Goal: Task Accomplishment & Management: Manage account settings

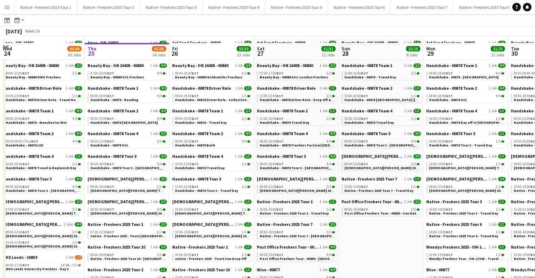
scroll to position [48, 0]
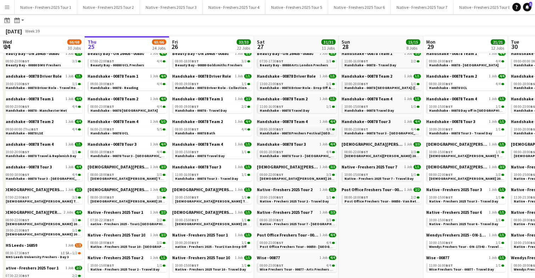
click at [299, 133] on span "Handshake - 00878 Freshers Festival Manchester" at bounding box center [308, 133] width 97 height 5
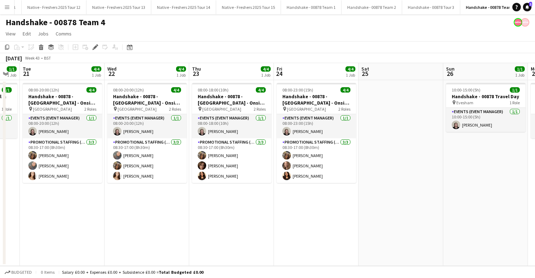
scroll to position [0, 234]
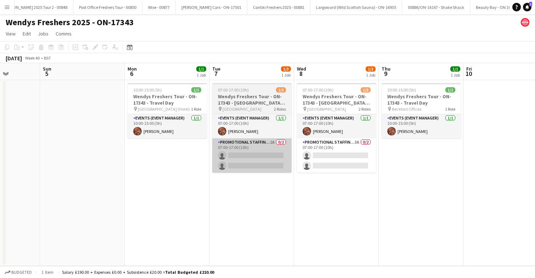
scroll to position [0, 213]
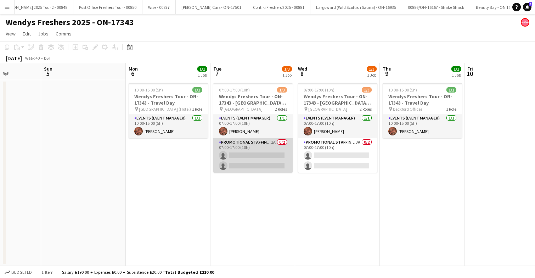
click at [261, 154] on app-card-role "Promotional Staffing (Brand Ambassadors) 1A 0/2 07:00-17:00 (10h) single-neutra…" at bounding box center [252, 155] width 79 height 34
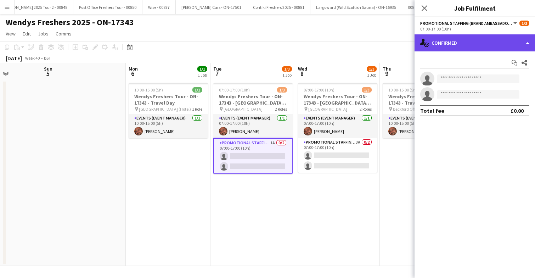
click at [485, 41] on div "single-neutral-actions-check-2 Confirmed" at bounding box center [475, 42] width 121 height 17
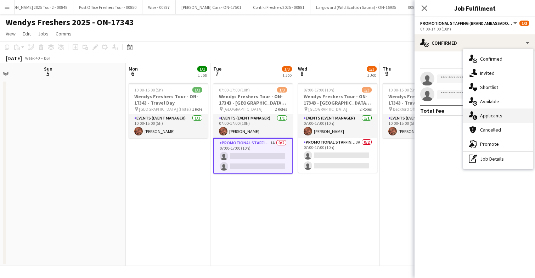
click at [492, 113] on span "Applicants" at bounding box center [491, 115] width 22 height 6
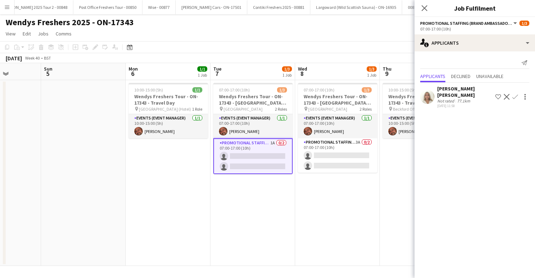
click at [432, 93] on app-user-avatar at bounding box center [427, 97] width 14 height 14
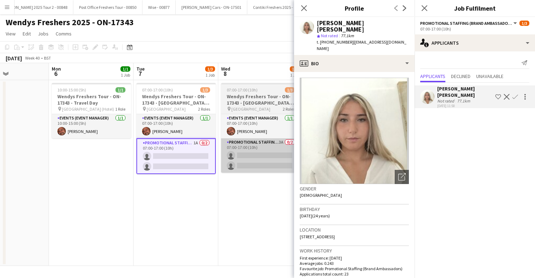
scroll to position [0, 293]
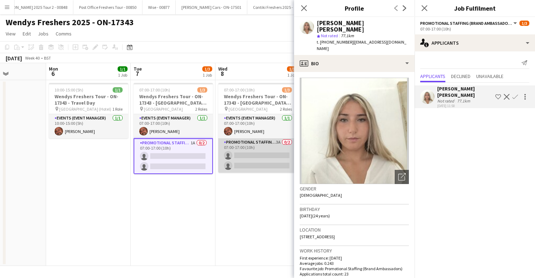
click at [257, 155] on app-card-role "Promotional Staffing (Brand Ambassadors) 3A 0/2 07:00-17:00 (10h) single-neutra…" at bounding box center [257, 155] width 79 height 34
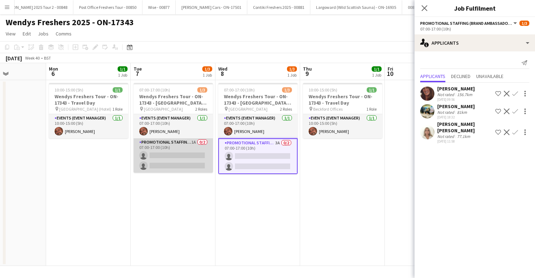
click at [185, 156] on app-card-role "Promotional Staffing (Brand Ambassadors) 1A 0/2 07:00-17:00 (10h) single-neutra…" at bounding box center [173, 155] width 79 height 34
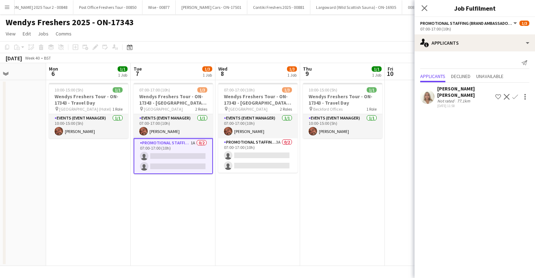
click at [515, 94] on app-icon "Confirm" at bounding box center [516, 97] width 6 height 6
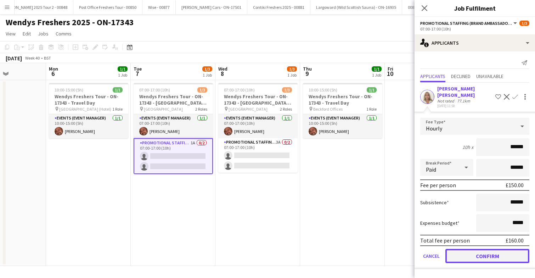
click at [474, 250] on button "Confirm" at bounding box center [488, 256] width 84 height 14
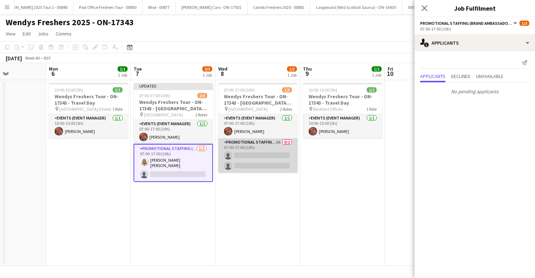
click at [267, 163] on app-card-role "Promotional Staffing (Brand Ambassadors) 3A 0/2 07:00-17:00 (10h) single-neutra…" at bounding box center [257, 155] width 79 height 34
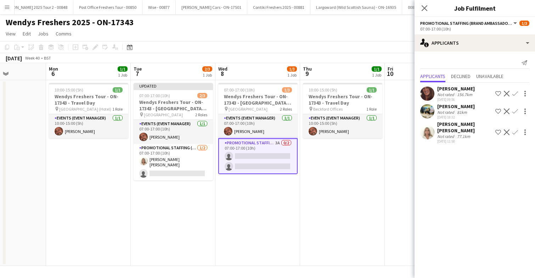
click at [515, 129] on app-icon "Confirm" at bounding box center [516, 132] width 6 height 6
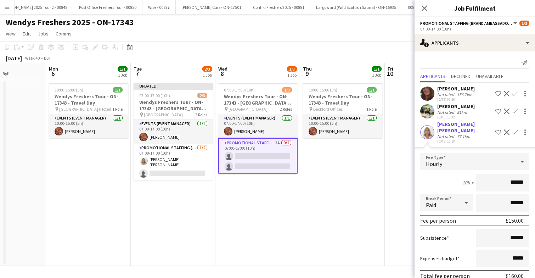
scroll to position [27, 0]
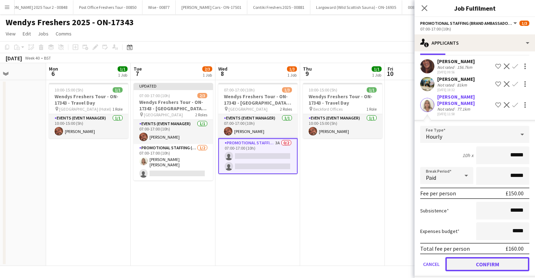
click at [469, 262] on button "Confirm" at bounding box center [488, 264] width 84 height 14
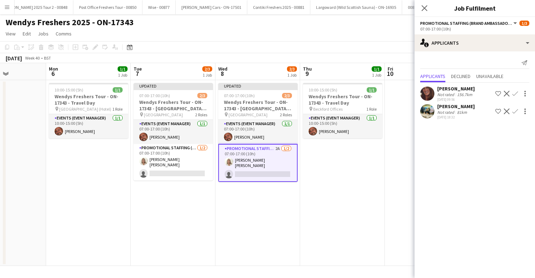
scroll to position [0, 0]
click at [356, 186] on app-date-cell "10:00-15:00 (5h) 1/1 Wendys Freshers Tour - ON-17343 - Travel Day pin Beckford …" at bounding box center [342, 173] width 85 height 186
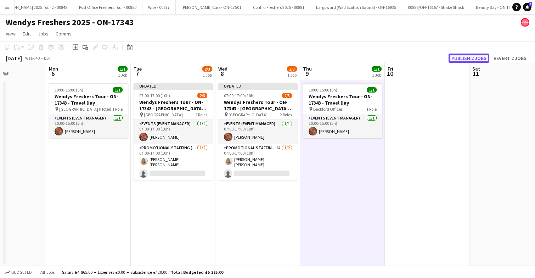
click at [466, 57] on button "Publish 2 jobs" at bounding box center [469, 58] width 41 height 9
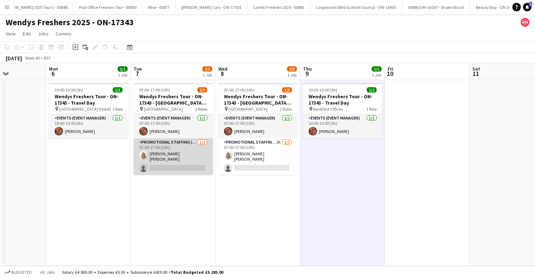
click at [196, 164] on app-card-role "Promotional Staffing (Brand Ambassadors) 1/2 07:00-17:00 (10h) Elenor Ben ari s…" at bounding box center [173, 156] width 79 height 37
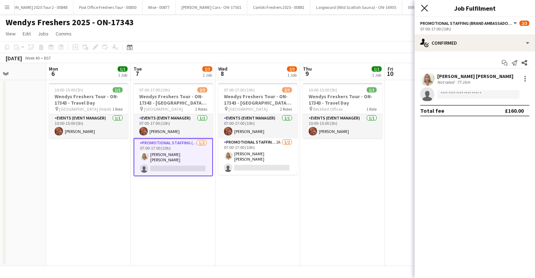
click at [426, 8] on icon "Close pop-in" at bounding box center [424, 8] width 7 height 7
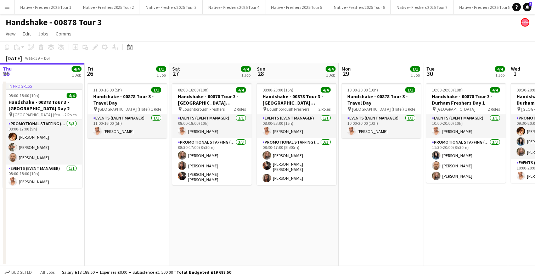
scroll to position [0, 251]
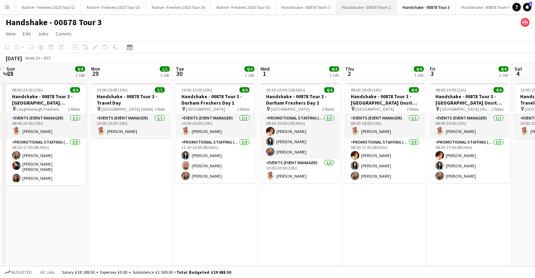
click at [355, 6] on button "Handshake - 00878 Team 2 Close" at bounding box center [366, 7] width 61 height 14
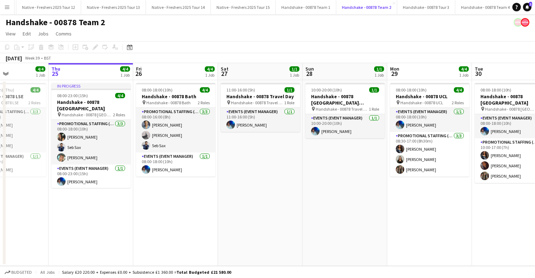
scroll to position [0, 207]
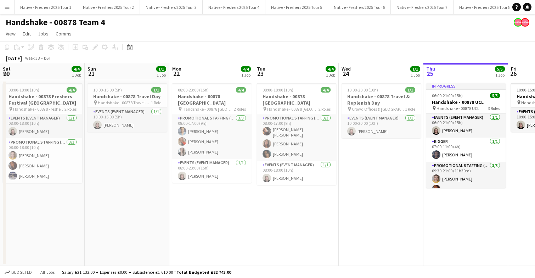
scroll to position [0, 146]
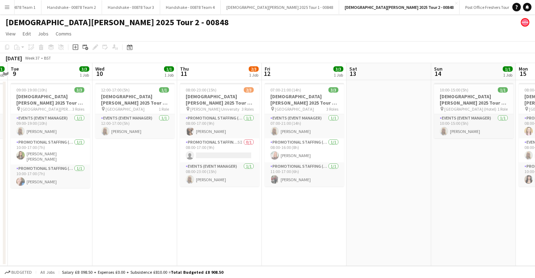
scroll to position [0, 339]
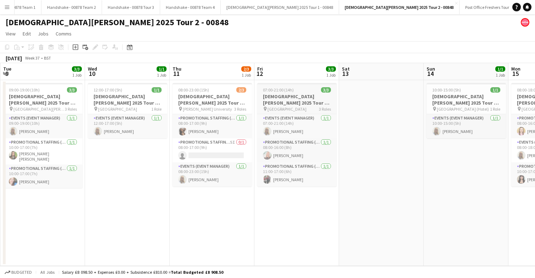
click at [304, 93] on h3 "Lady Garden 2025 Tour 2 - 00848 - Salford University" at bounding box center [296, 99] width 79 height 13
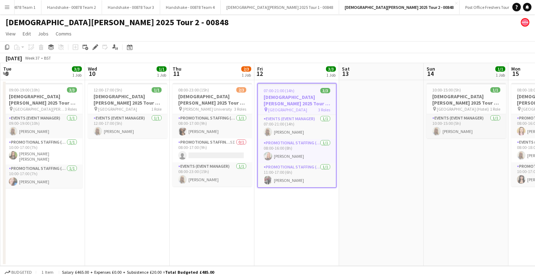
click at [304, 93] on div "07:00-21:00 (14h) 3/3" at bounding box center [297, 90] width 78 height 5
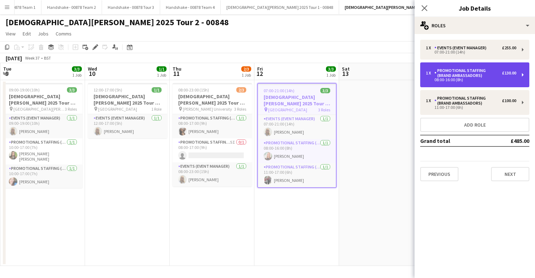
click at [485, 78] on div "08:00-16:00 (8h)" at bounding box center [471, 80] width 90 height 4
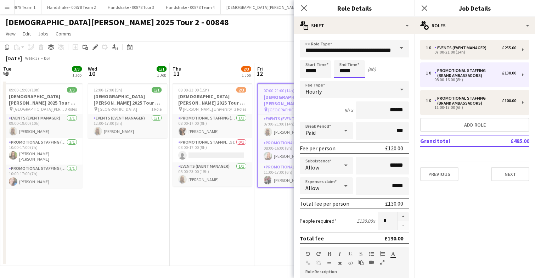
click at [357, 66] on body "Menu Boards Boards Boards All jobs Status Workforce Workforce My Workforce Recr…" at bounding box center [267, 139] width 535 height 278
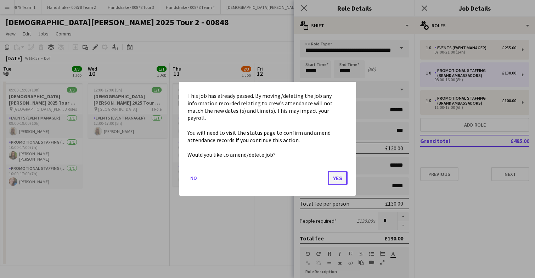
click at [336, 174] on button "Yes" at bounding box center [338, 178] width 20 height 14
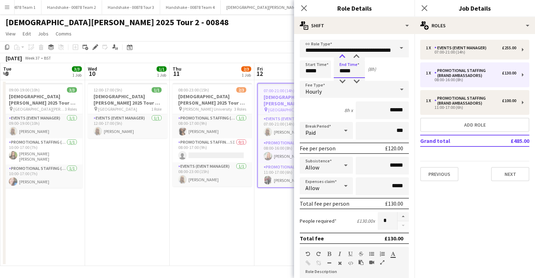
type input "*****"
click at [342, 54] on div at bounding box center [342, 56] width 14 height 7
click at [221, 217] on app-date-cell "08:00-23:00 (15h) 2/3 Lady Garden 2025 Tour 2 - 00848 - Robert Gordon Universit…" at bounding box center [211, 173] width 85 height 186
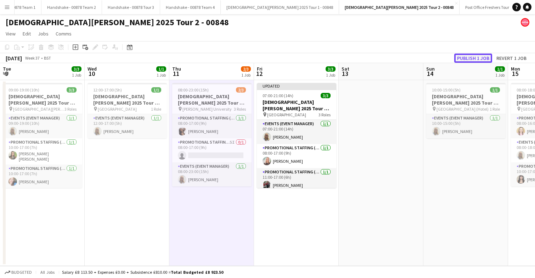
click at [469, 59] on button "Publish 1 job" at bounding box center [473, 58] width 38 height 9
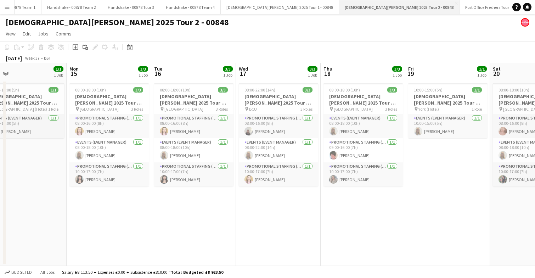
scroll to position [0, 277]
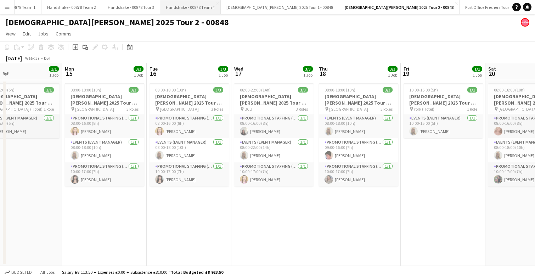
click at [170, 6] on button "Handshake - 00878 Team 4 Close" at bounding box center [190, 7] width 61 height 14
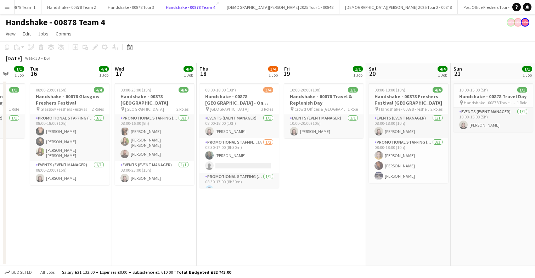
scroll to position [0, 312]
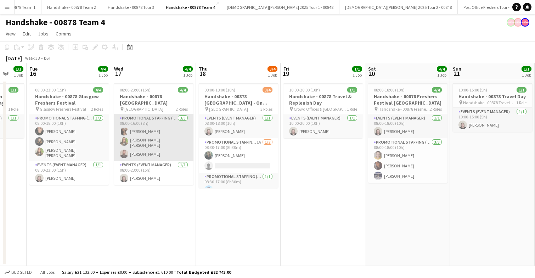
click at [170, 132] on app-card-role "Promotional Staffing (Brand Ambassadors) 3/3 08:00-16:00 (8h) Naomi Forbes Soph…" at bounding box center [153, 137] width 79 height 47
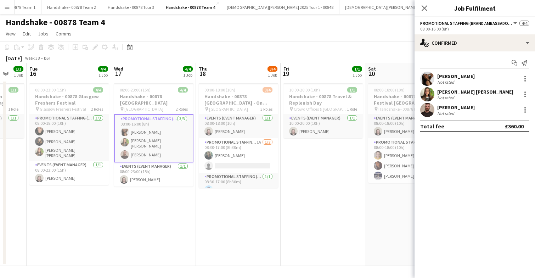
click at [170, 132] on app-card-role "Promotional Staffing (Brand Ambassadors) 3/3 08:00-16:00 (8h) Naomi Forbes Soph…" at bounding box center [153, 138] width 79 height 48
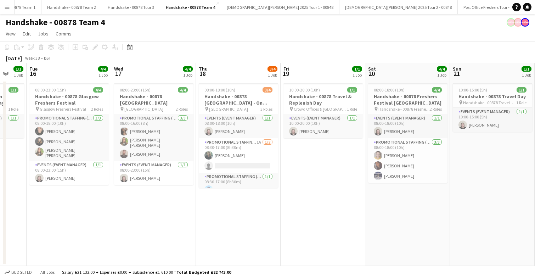
click at [298, 183] on app-date-cell "10:00-20:00 (10h) 1/1 Handshake - 00878 Travel & Replenish Day pin Crowd Office…" at bounding box center [323, 173] width 85 height 186
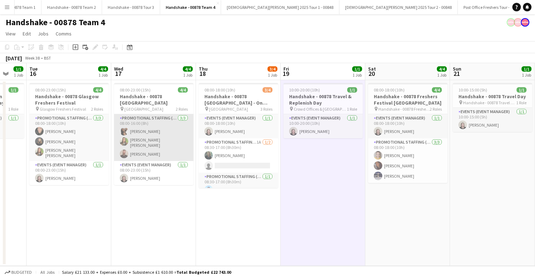
click at [165, 139] on app-card-role "Promotional Staffing (Brand Ambassadors) 3/3 08:00-16:00 (8h) Naomi Forbes Soph…" at bounding box center [153, 137] width 79 height 47
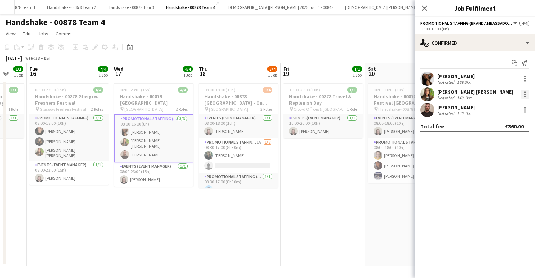
click at [524, 92] on div at bounding box center [525, 94] width 9 height 9
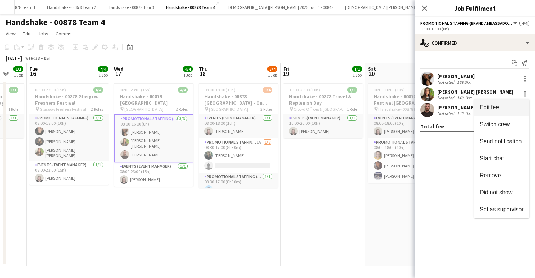
click at [492, 106] on span "Edit fee" at bounding box center [489, 107] width 19 height 6
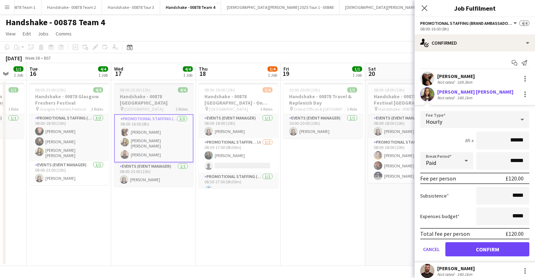
click at [161, 93] on h3 "Handshake - 00878 University of Aberdeen" at bounding box center [153, 99] width 79 height 13
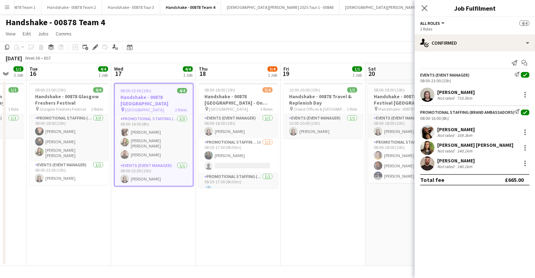
click at [161, 93] on app-job-card "08:00-23:00 (15h) 4/4 Handshake - 00878 University of Aberdeen pin University o…" at bounding box center [153, 135] width 79 height 104
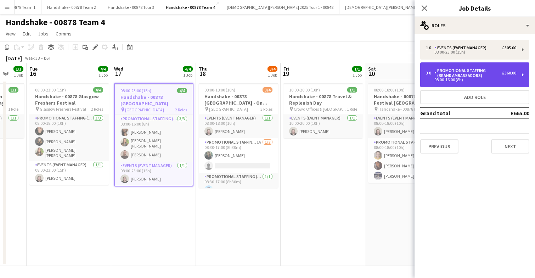
click at [488, 74] on div "Promotional Staffing (Brand Ambassadors)" at bounding box center [469, 73] width 68 height 10
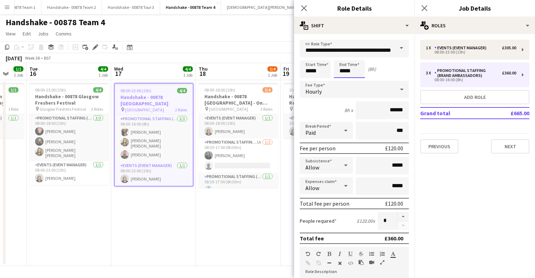
click at [359, 73] on body "Menu Boards Boards Boards All jobs Status Workforce Workforce My Workforce Recr…" at bounding box center [267, 139] width 535 height 278
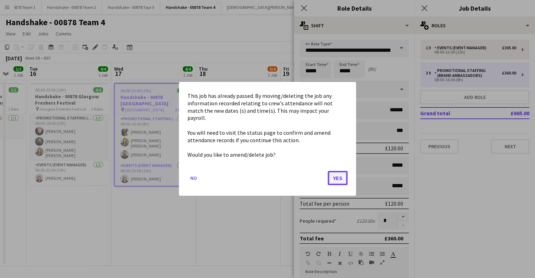
click at [336, 173] on button "Yes" at bounding box center [338, 178] width 20 height 14
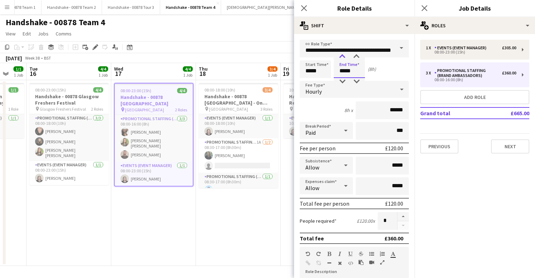
type input "*****"
click at [343, 57] on div at bounding box center [342, 56] width 14 height 7
click at [253, 212] on app-date-cell "08:00-18:00 (10h) 3/4 Handshake - 00878 University of Strathclyde - On Site Day…" at bounding box center [238, 173] width 85 height 186
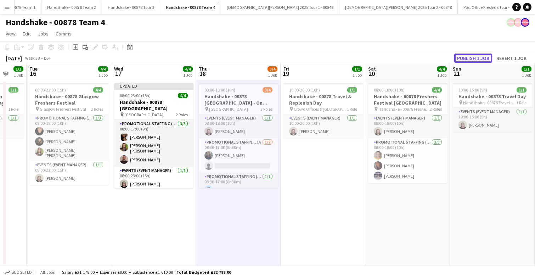
click at [473, 57] on button "Publish 1 job" at bounding box center [473, 58] width 38 height 9
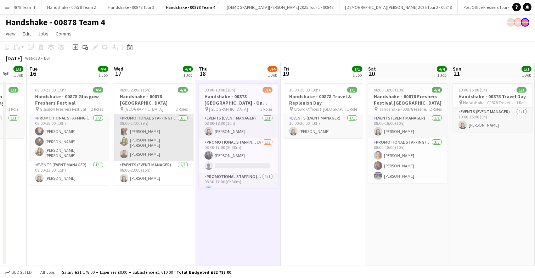
scroll to position [0, 313]
click at [172, 146] on app-card-role "Promotional Staffing (Brand Ambassadors) 3/3 08:00-17:00 (9h) Naomi Forbes Soph…" at bounding box center [153, 137] width 79 height 47
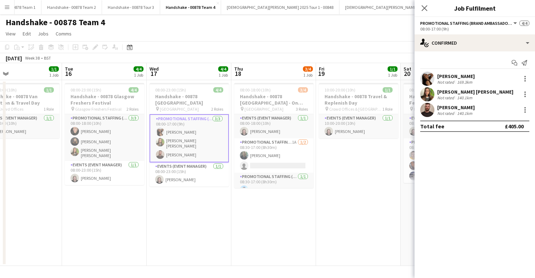
scroll to position [0, 193]
click at [425, 96] on app-user-avatar at bounding box center [427, 94] width 14 height 14
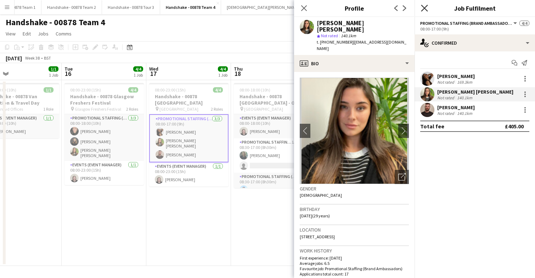
click at [424, 9] on icon at bounding box center [424, 8] width 7 height 7
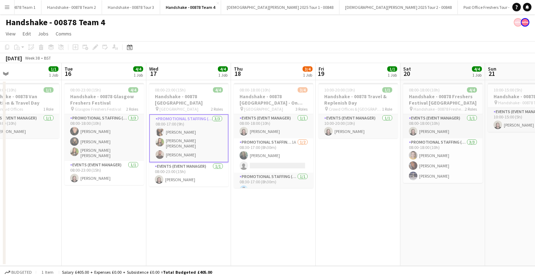
click at [183, 142] on app-card-role "Promotional Staffing (Brand Ambassadors) 3/3 08:00-17:00 (9h) Naomi Forbes Soph…" at bounding box center [188, 138] width 79 height 48
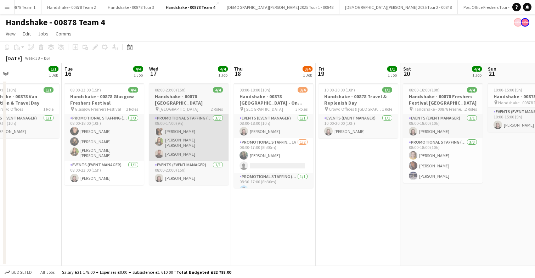
click at [194, 134] on app-card-role "Promotional Staffing (Brand Ambassadors) 3/3 08:00-17:00 (9h) Naomi Forbes Soph…" at bounding box center [188, 137] width 79 height 47
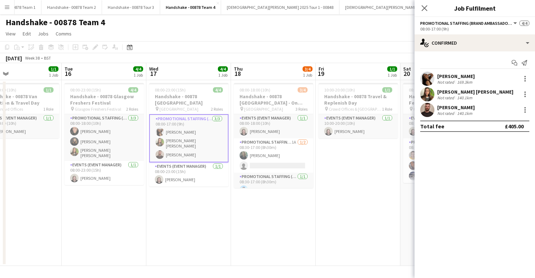
click at [429, 95] on app-user-avatar at bounding box center [427, 94] width 14 height 14
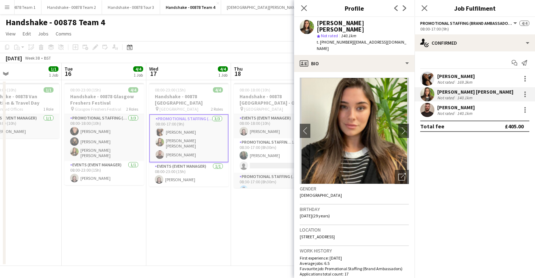
drag, startPoint x: 300, startPoint y: 225, endPoint x: 363, endPoint y: 222, distance: 63.2
click at [363, 222] on app-crew-profile-bio "chevron-left chevron-right Open photos pop-in Gender Female Birthday 05-04-1996…" at bounding box center [354, 175] width 121 height 206
click at [380, 225] on div "Location 6D Herdmanflatt, Haddington, EH41 3LW" at bounding box center [354, 235] width 109 height 21
drag, startPoint x: 299, startPoint y: 224, endPoint x: 380, endPoint y: 225, distance: 80.8
click at [380, 225] on app-crew-profile-bio "chevron-left chevron-right Open photos pop-in Gender Female Birthday 05-04-1996…" at bounding box center [354, 175] width 121 height 206
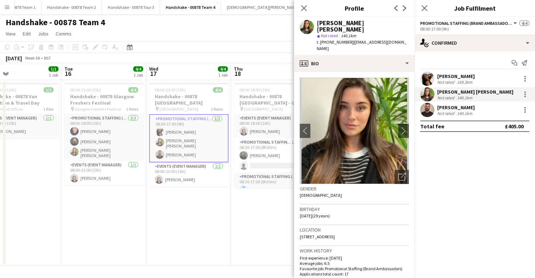
copy span "6D Herdmanflatt, Haddington, EH41 3LW"
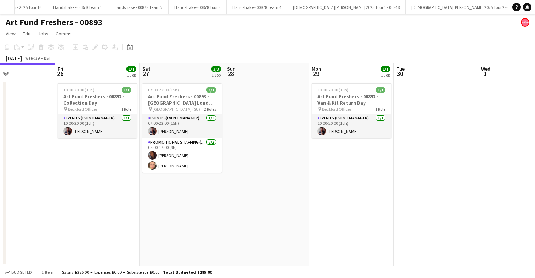
scroll to position [0, 911]
click at [416, 8] on button "[DEMOGRAPHIC_DATA][PERSON_NAME] 2025 Tour 2 - 00848 Close" at bounding box center [475, 7] width 118 height 14
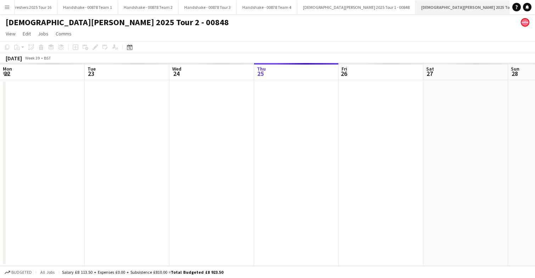
scroll to position [0, 169]
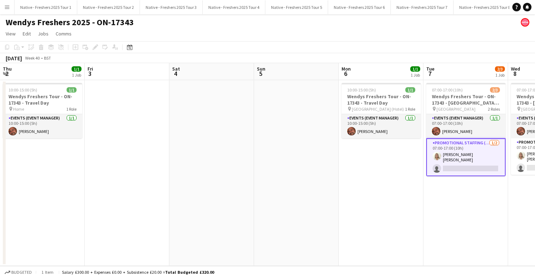
scroll to position [0, 293]
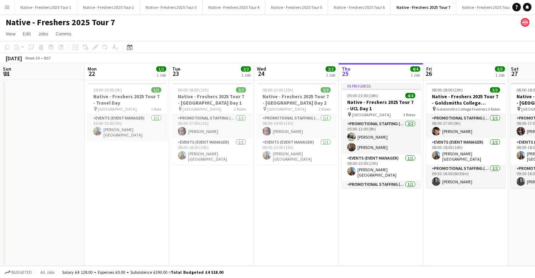
scroll to position [0, 191]
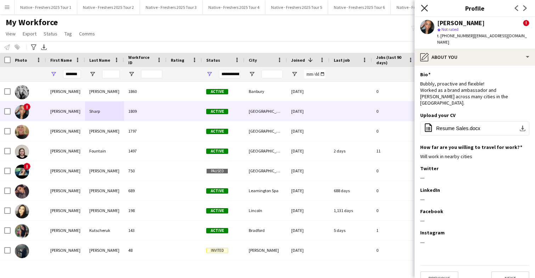
click at [424, 6] on icon "Close pop-in" at bounding box center [424, 8] width 7 height 7
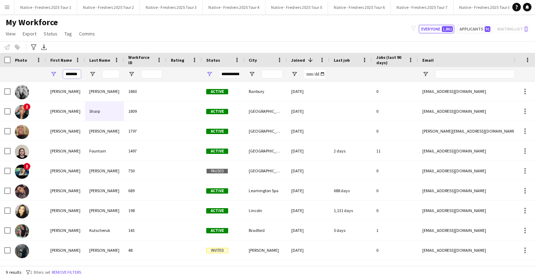
drag, startPoint x: 65, startPoint y: 74, endPoint x: 122, endPoint y: 74, distance: 56.7
click at [122, 74] on div "*******" at bounding box center [384, 74] width 769 height 14
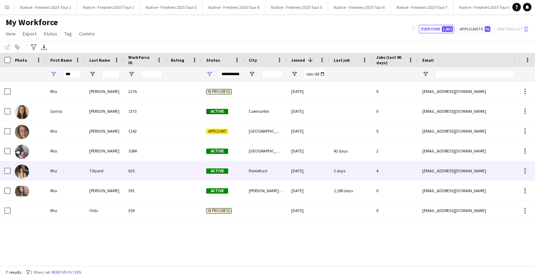
click at [168, 170] on div at bounding box center [184, 170] width 35 height 19
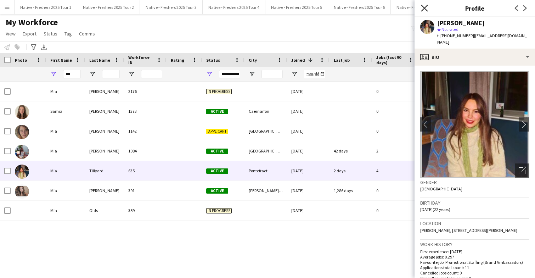
click at [425, 9] on icon at bounding box center [424, 8] width 7 height 7
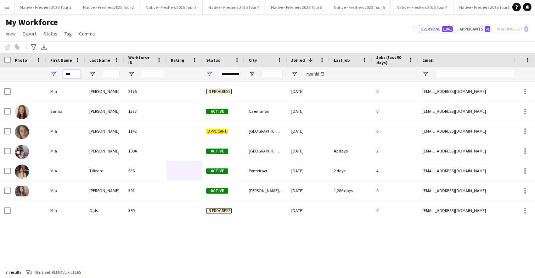
click at [76, 74] on input "***" at bounding box center [72, 74] width 18 height 9
type input "*"
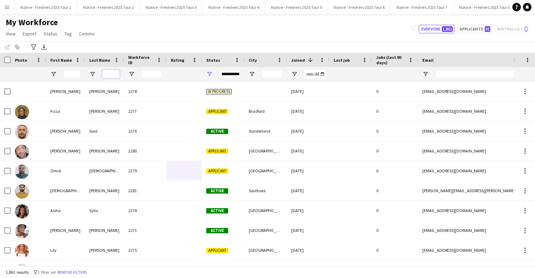
click at [110, 75] on input "Last Name Filter Input" at bounding box center [111, 74] width 18 height 9
click at [68, 75] on input "First Name Filter Input" at bounding box center [72, 74] width 18 height 9
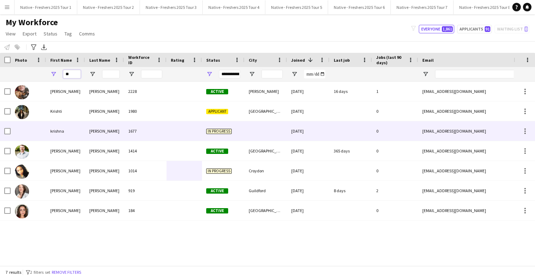
type input "*"
